Goal: Task Accomplishment & Management: Use online tool/utility

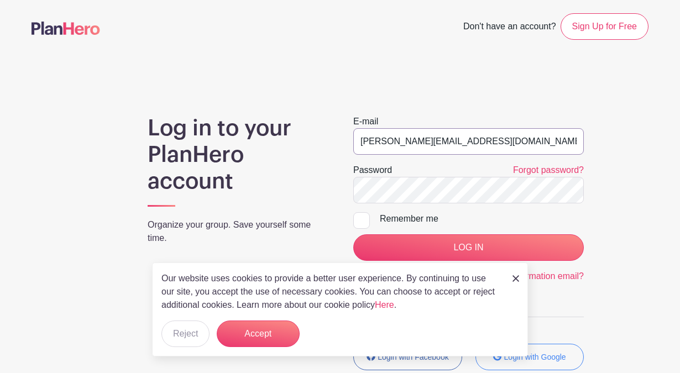
type input "[PERSON_NAME][EMAIL_ADDRESS][DOMAIN_NAME]"
click at [468, 248] on input "LOG IN" at bounding box center [468, 247] width 231 height 27
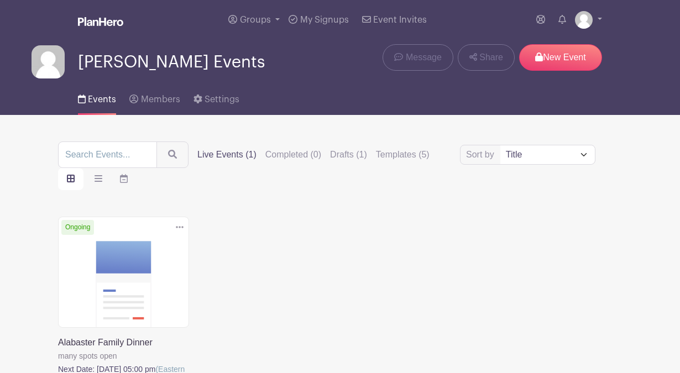
scroll to position [87, 0]
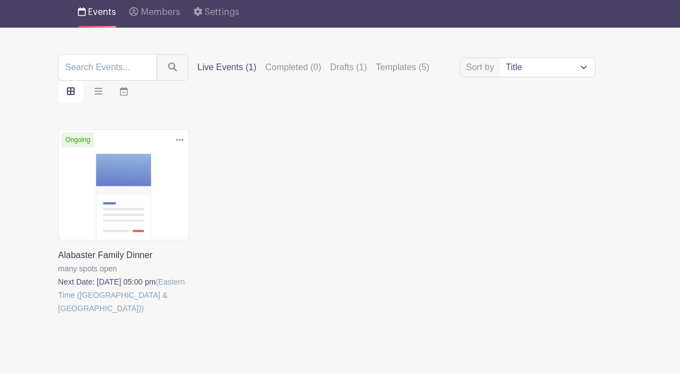
click at [58, 315] on link at bounding box center [58, 315] width 0 height 0
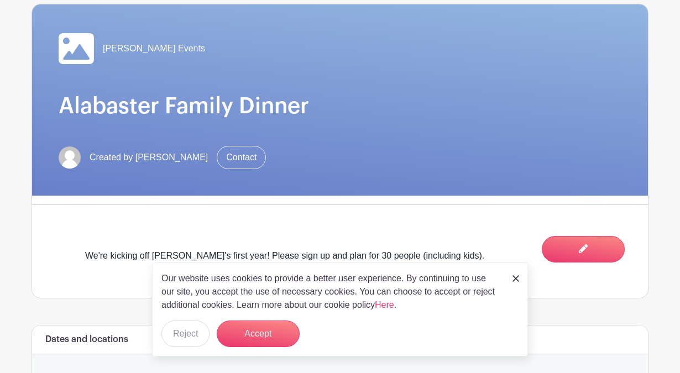
scroll to position [167, 0]
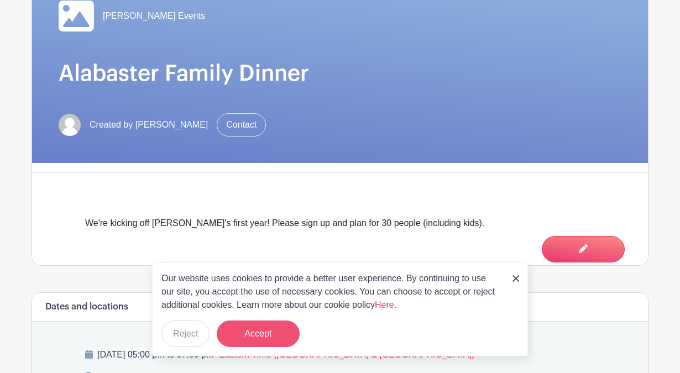
click at [246, 336] on button "Accept" at bounding box center [258, 334] width 83 height 27
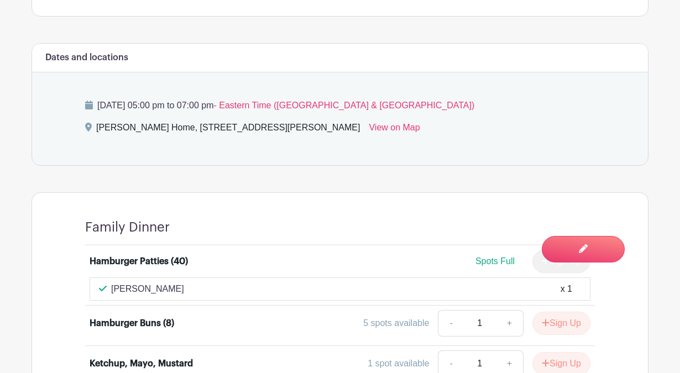
scroll to position [1079, 0]
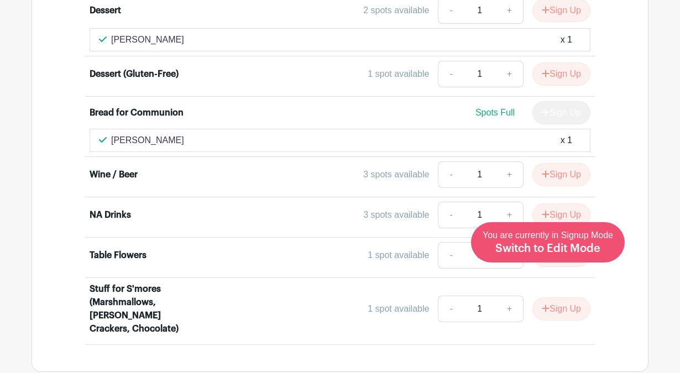
click at [587, 249] on span "Switch to Edit Mode" at bounding box center [547, 248] width 105 height 11
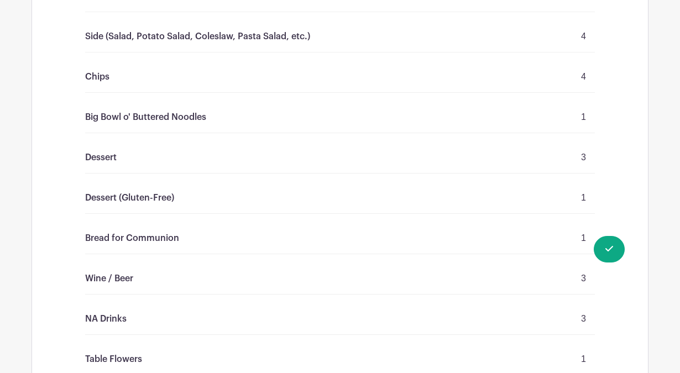
scroll to position [1070, 0]
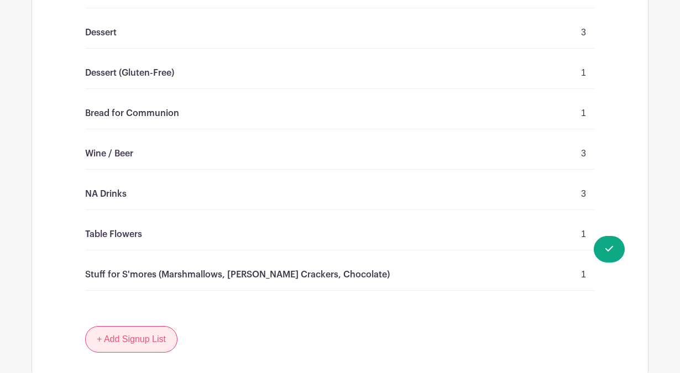
click at [163, 335] on link "+ Add Signup List" at bounding box center [131, 339] width 92 height 27
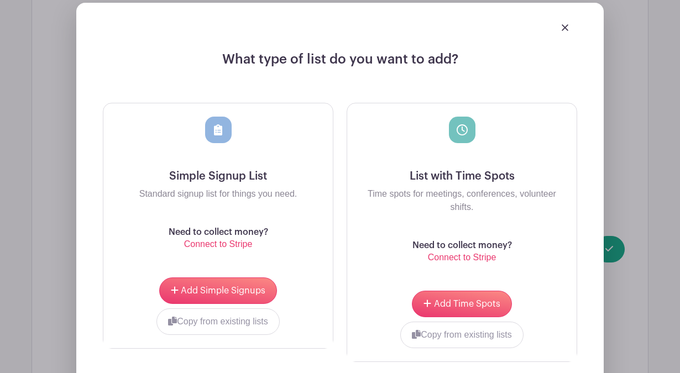
scroll to position [1441, 0]
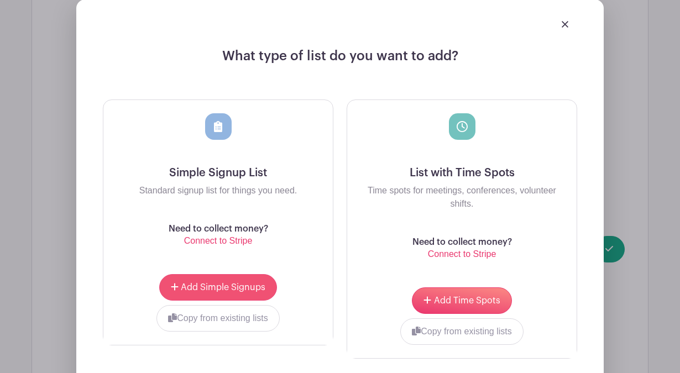
click at [221, 288] on span "Add Simple Signups" at bounding box center [223, 287] width 85 height 9
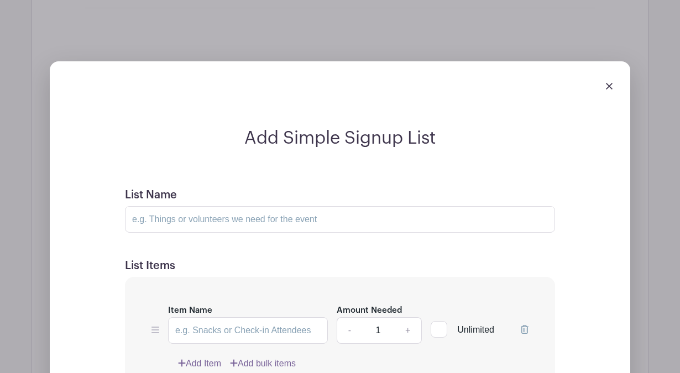
click at [611, 86] on img at bounding box center [609, 86] width 7 height 7
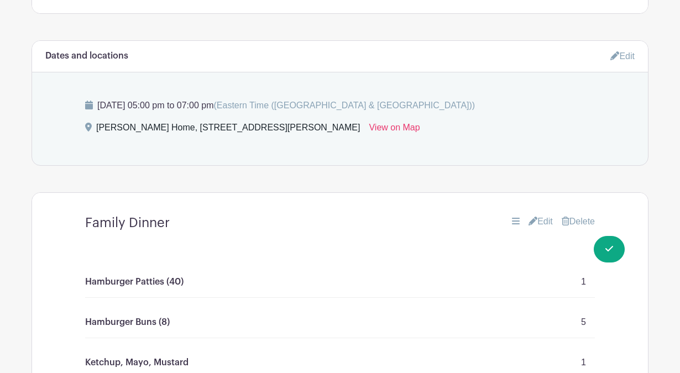
scroll to position [548, 0]
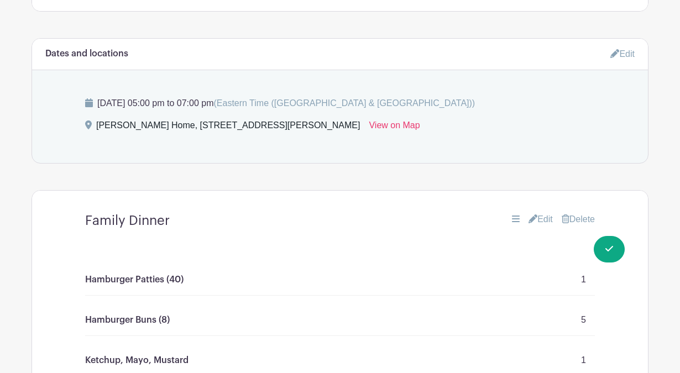
click at [539, 231] on div "Family Dinner Edit Delete" at bounding box center [340, 221] width 563 height 34
click at [539, 217] on link "Edit" at bounding box center [541, 219] width 24 height 13
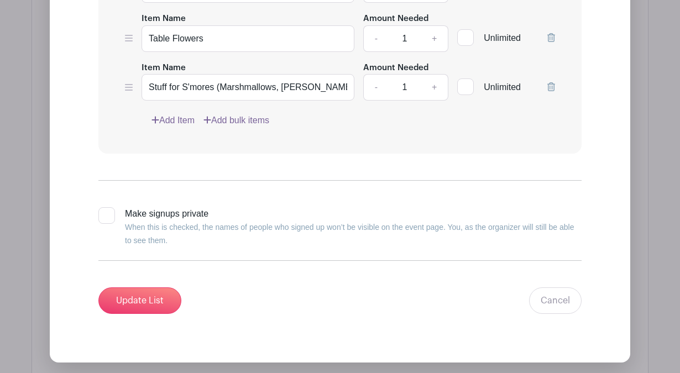
scroll to position [1715, 0]
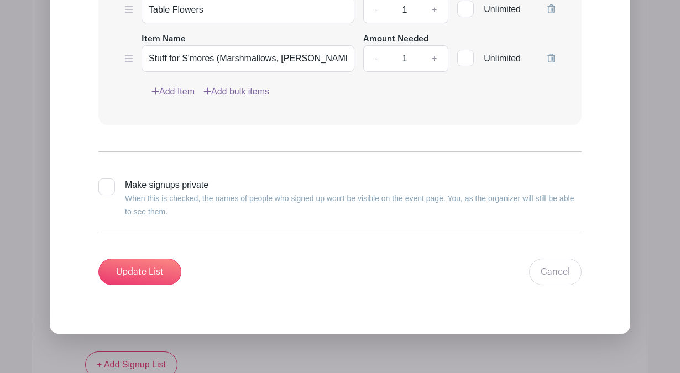
click at [187, 98] on link "Add Item" at bounding box center [172, 91] width 43 height 13
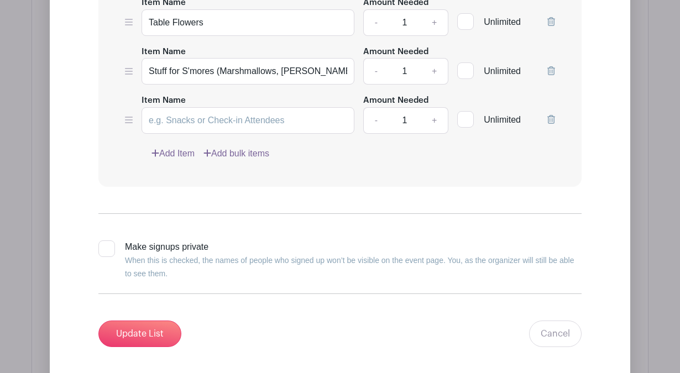
scroll to position [1612, 0]
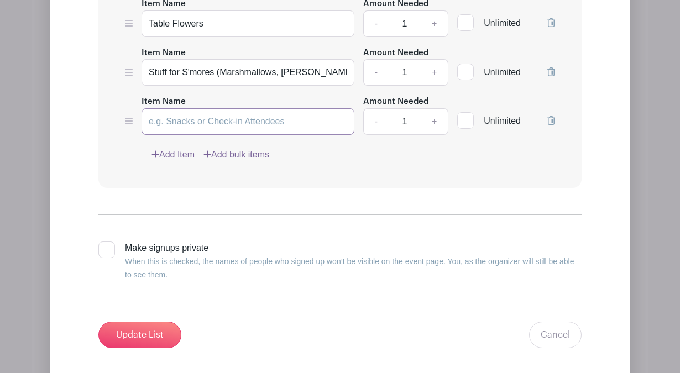
click at [192, 133] on input "Item Name" at bounding box center [248, 121] width 213 height 27
type input "Disposable Plates, Forks, Knives, Cups"
click at [129, 342] on input "Update List" at bounding box center [139, 335] width 83 height 27
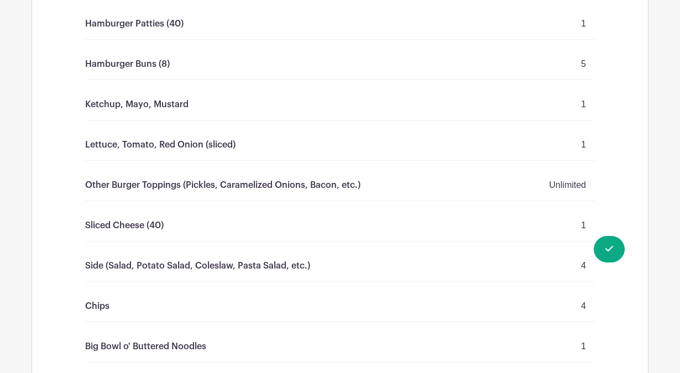
scroll to position [492, 0]
